Goal: Book appointment/travel/reservation

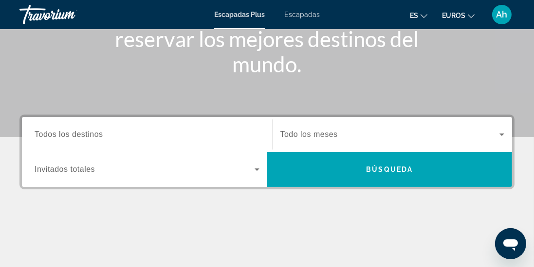
scroll to position [162, 0]
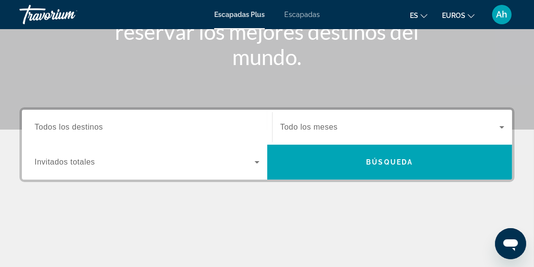
click at [50, 123] on span "Todos los destinos" at bounding box center [69, 127] width 69 height 8
click at [50, 123] on input "Destination Todos los destinos" at bounding box center [147, 128] width 225 height 12
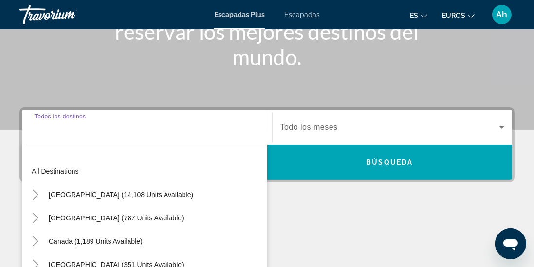
scroll to position [237, 0]
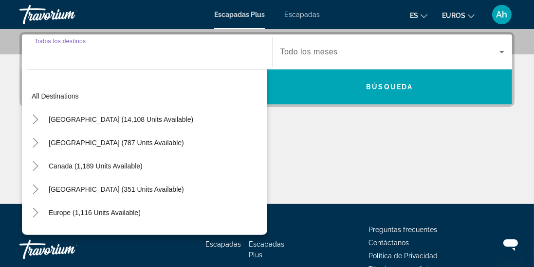
click at [57, 217] on span "Widget de búsqueda" at bounding box center [95, 212] width 102 height 23
type input "**********"
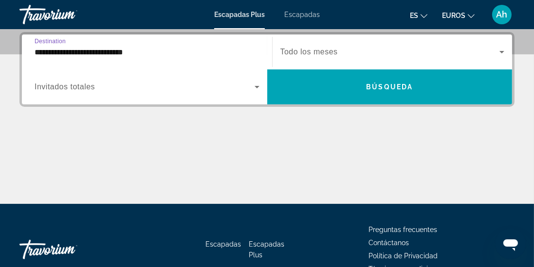
click at [257, 88] on icon "Widget de búsqueda" at bounding box center [256, 87] width 5 height 2
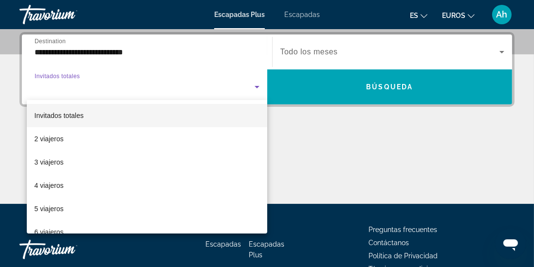
click at [87, 145] on mat-option "2 viajeros" at bounding box center [147, 138] width 240 height 23
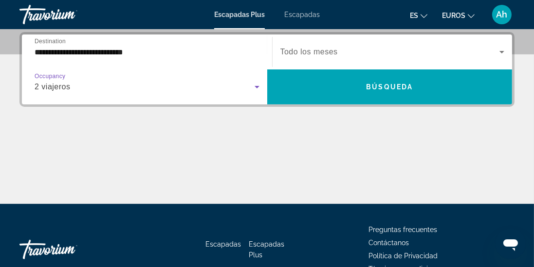
click at [397, 88] on span "Búsqueda" at bounding box center [389, 87] width 47 height 8
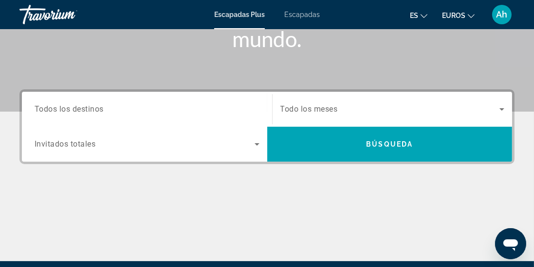
scroll to position [183, 0]
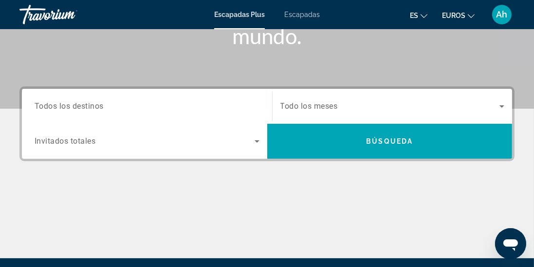
click at [85, 111] on div "Destination Todos los destinos" at bounding box center [147, 107] width 225 height 28
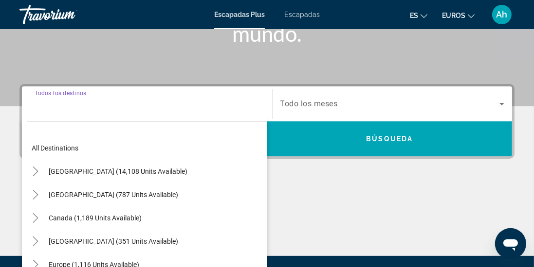
scroll to position [237, 0]
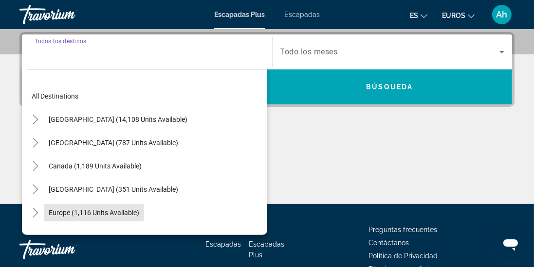
click at [90, 216] on span "Search widget" at bounding box center [94, 212] width 100 height 23
type input "**********"
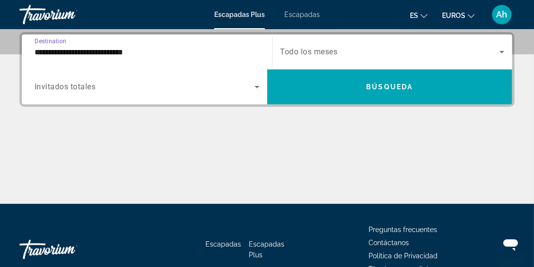
click at [346, 47] on span "Search widget" at bounding box center [389, 52] width 219 height 12
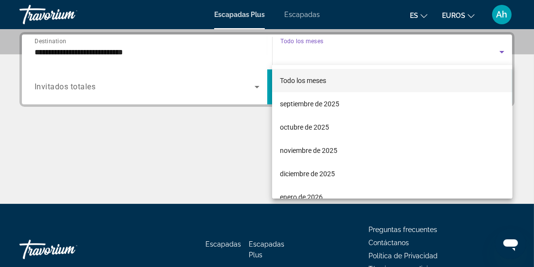
click at [351, 101] on mat-option "septiembre de 2025" at bounding box center [392, 103] width 240 height 23
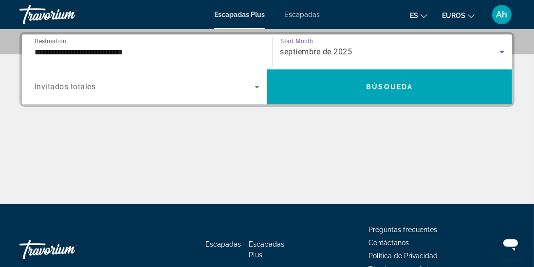
click at [256, 86] on icon "Search widget" at bounding box center [256, 87] width 5 height 2
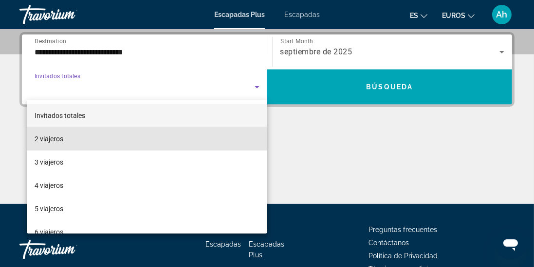
click at [71, 142] on mat-option "2 viajeros" at bounding box center [147, 138] width 240 height 23
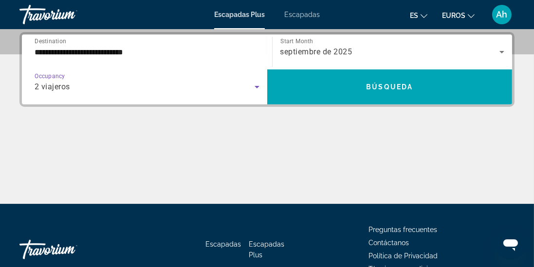
click at [411, 88] on span "Búsqueda" at bounding box center [389, 87] width 47 height 8
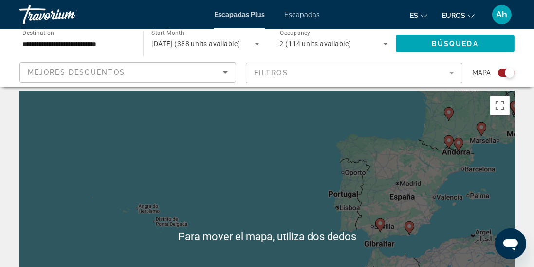
scroll to position [8, 0]
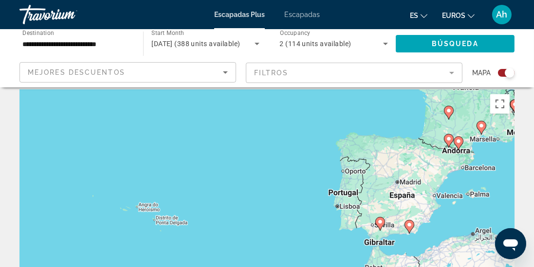
click at [410, 223] on div "Para activar la función de arrastre con el teclado, pulsa Alt + Intro. Cuando h…" at bounding box center [266, 235] width 495 height 292
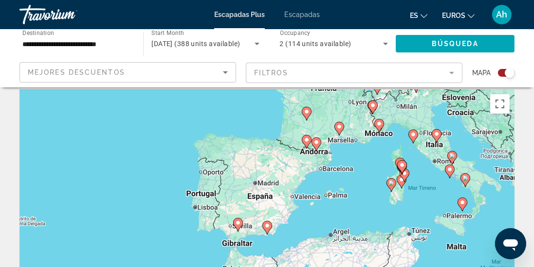
click at [270, 230] on gmp-advanced-marker "Contenido principal" at bounding box center [267, 228] width 10 height 15
type input "**********"
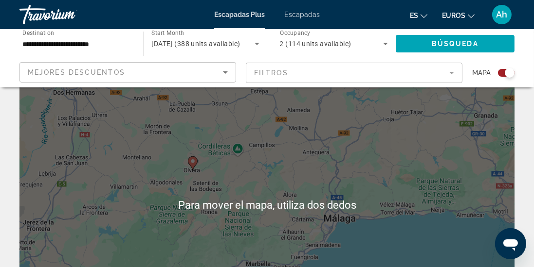
scroll to position [23, 0]
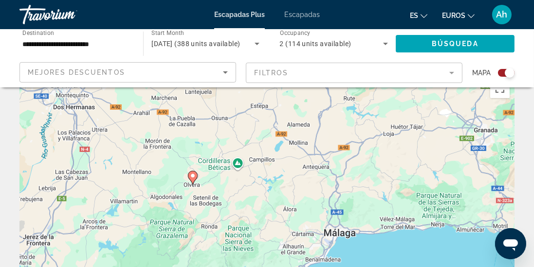
click at [192, 176] on image "Contenido principal" at bounding box center [193, 176] width 6 height 6
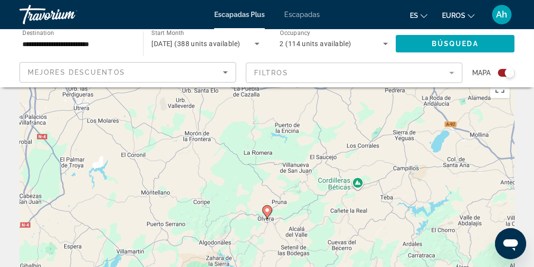
click at [269, 214] on icon "Contenido principal" at bounding box center [266, 212] width 9 height 13
click at [269, 214] on image "Contenido principal" at bounding box center [267, 211] width 6 height 6
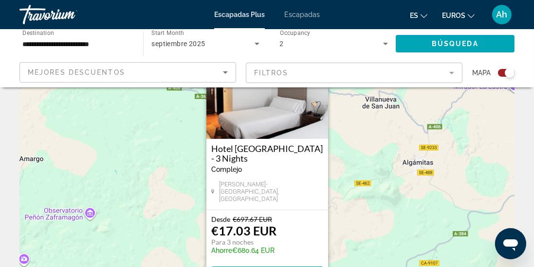
scroll to position [62, 0]
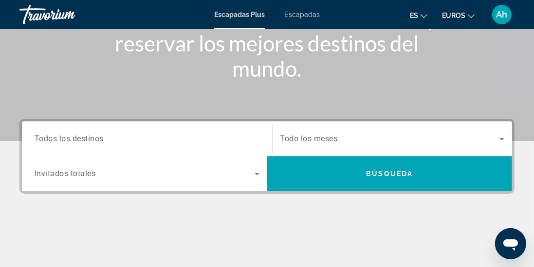
scroll to position [151, 0]
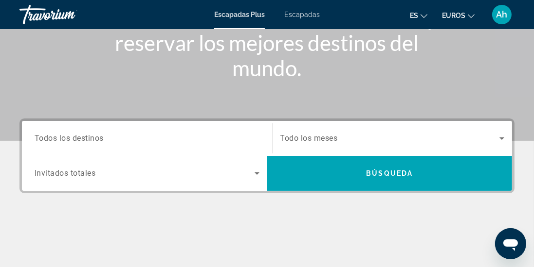
click at [190, 134] on input "Destination Todos los destinos" at bounding box center [147, 139] width 225 height 12
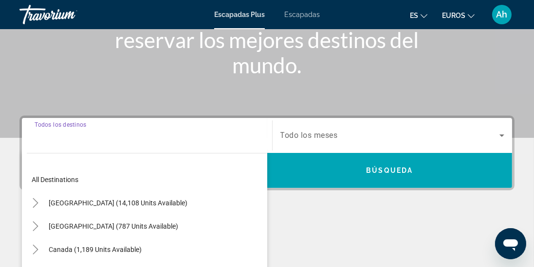
scroll to position [237, 0]
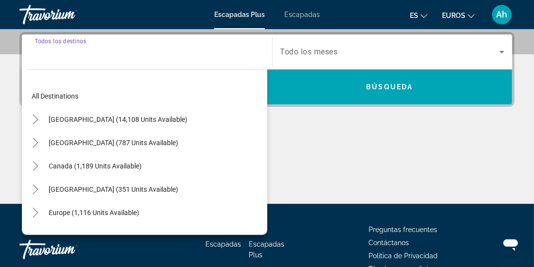
click at [85, 213] on span "Europe (1,116 units available)" at bounding box center [94, 213] width 90 height 8
type input "**********"
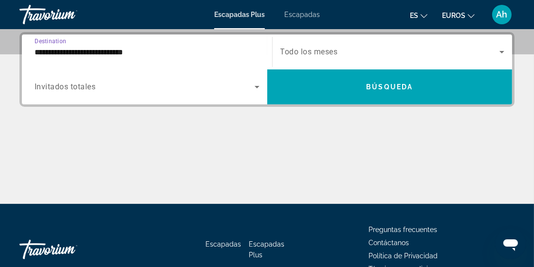
click at [501, 51] on icon "Search widget" at bounding box center [501, 52] width 5 height 2
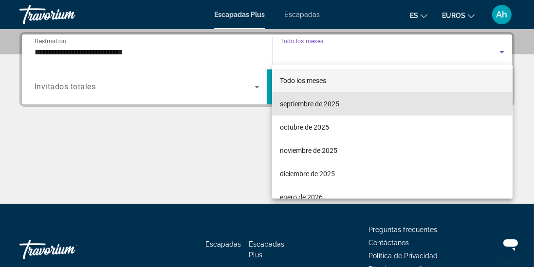
click at [334, 104] on font "septiembre de 2025" at bounding box center [309, 104] width 59 height 8
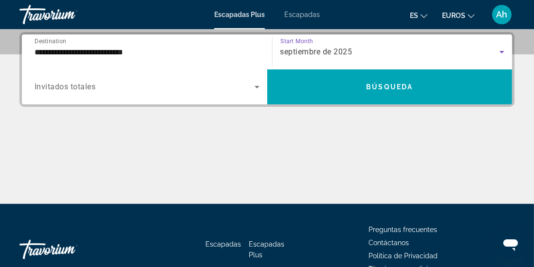
click at [249, 88] on span "Search widget" at bounding box center [145, 87] width 220 height 12
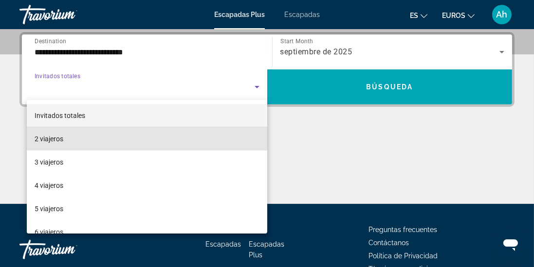
click at [71, 137] on mat-option "2 viajeros" at bounding box center [147, 138] width 240 height 23
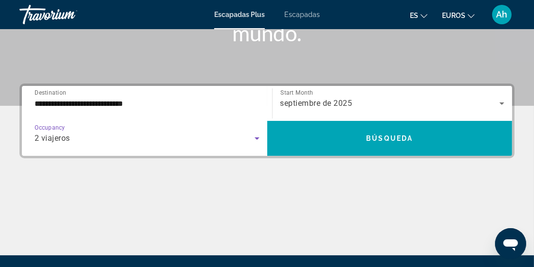
scroll to position [180, 0]
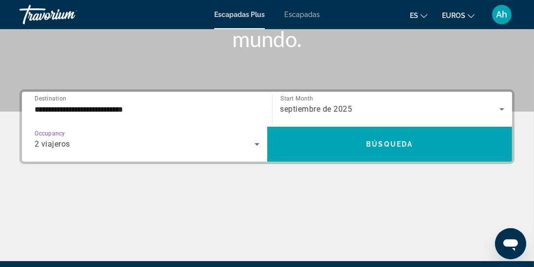
click at [393, 148] on span "Búsqueda" at bounding box center [389, 145] width 47 height 8
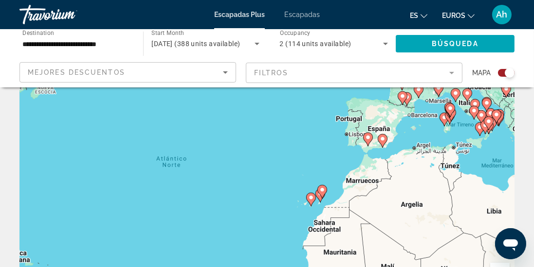
scroll to position [77, 0]
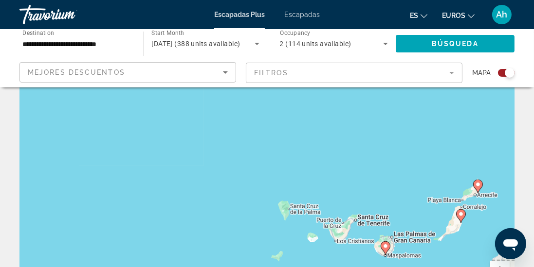
click at [387, 248] on image "Contenido principal" at bounding box center [385, 247] width 6 height 6
click at [383, 248] on div "Para activar la función de arrastre con el teclado, pulsa Alt + Intro. Cuando h…" at bounding box center [266, 166] width 495 height 292
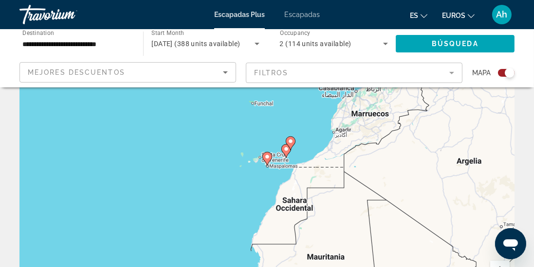
click at [269, 156] on icon "Contenido principal" at bounding box center [266, 159] width 9 height 13
click at [269, 159] on image "Contenido principal" at bounding box center [267, 157] width 6 height 6
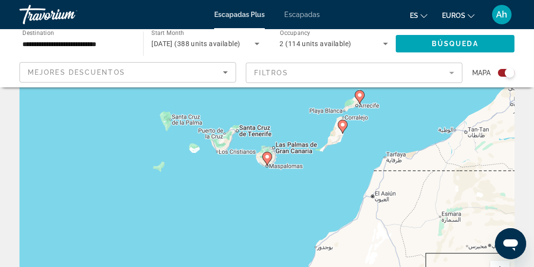
click at [268, 157] on image "Contenido principal" at bounding box center [267, 157] width 6 height 6
click at [267, 156] on image "Contenido principal" at bounding box center [267, 157] width 6 height 6
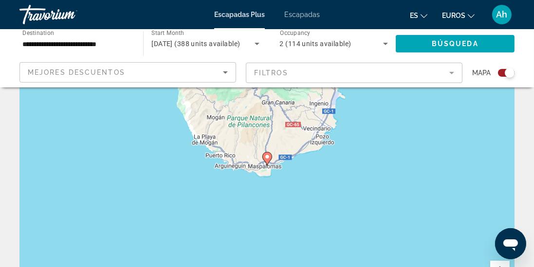
click at [269, 161] on gmp-advanced-marker "Contenido principal" at bounding box center [267, 159] width 10 height 15
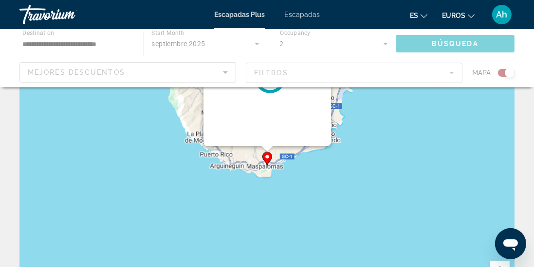
click at [269, 161] on gmp-advanced-marker "Contenido principal" at bounding box center [267, 159] width 10 height 15
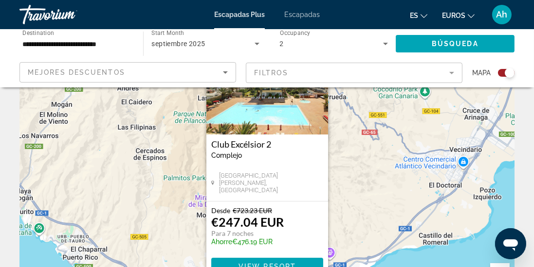
scroll to position [75, 0]
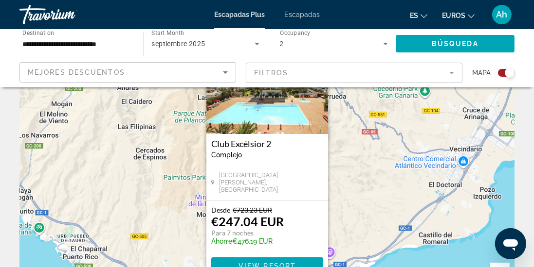
click at [278, 267] on span "Contenido principal" at bounding box center [267, 266] width 112 height 23
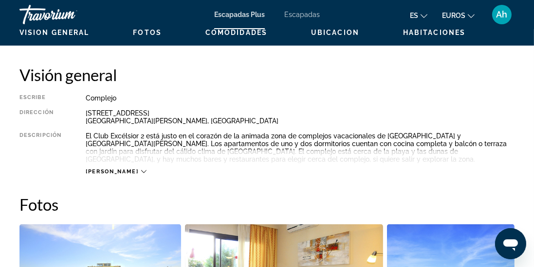
scroll to position [472, 0]
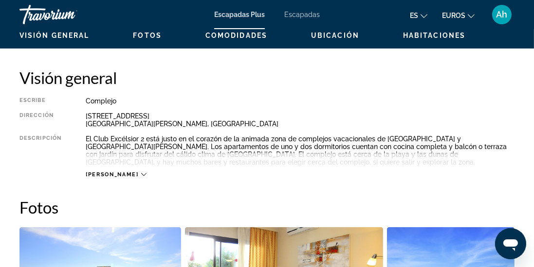
click at [141, 176] on icon "Contenido principal" at bounding box center [143, 174] width 5 height 5
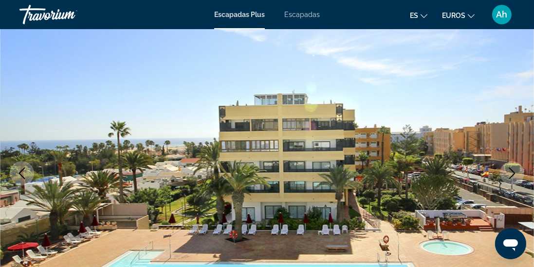
scroll to position [88, 0]
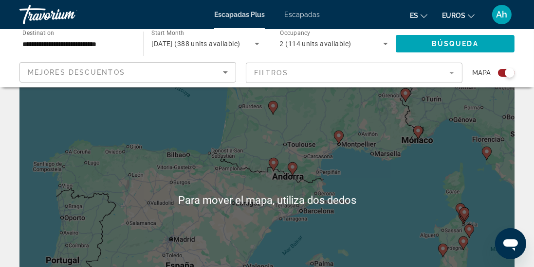
scroll to position [37, 0]
